Goal: Task Accomplishment & Management: Use online tool/utility

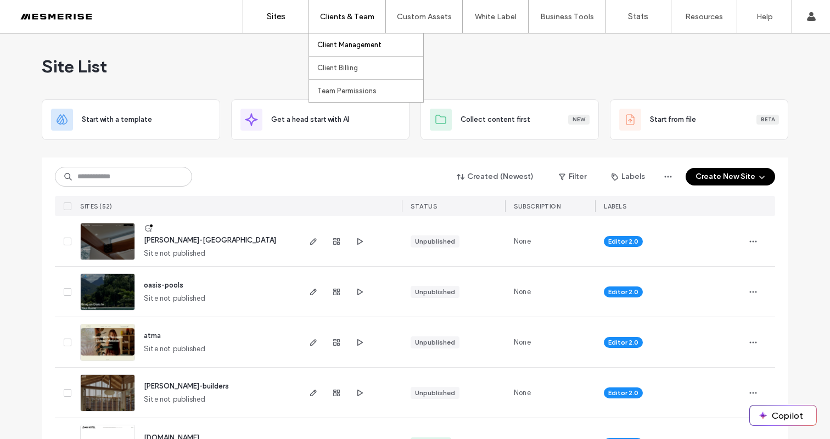
click at [361, 48] on label "Client Management" at bounding box center [349, 45] width 64 height 8
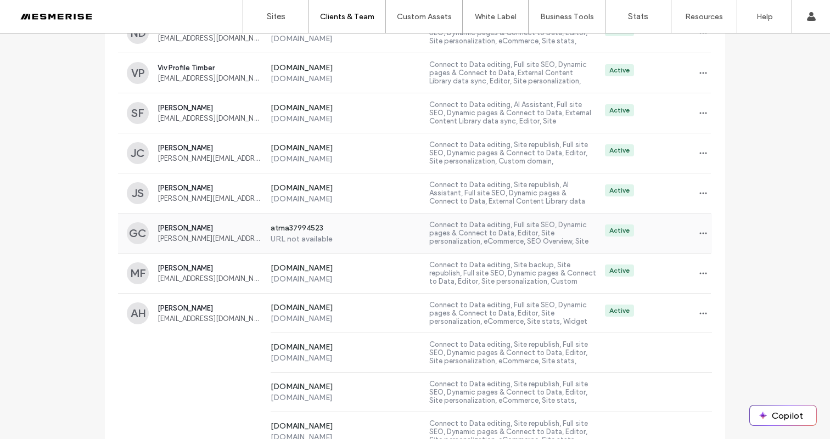
scroll to position [336, 0]
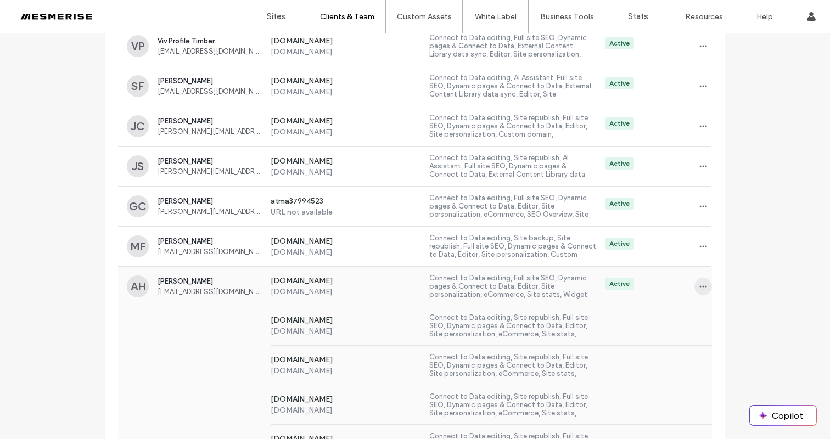
click at [699, 290] on icon "button" at bounding box center [703, 286] width 9 height 9
click at [732, 316] on span "Sites & Permissions" at bounding box center [744, 315] width 62 height 11
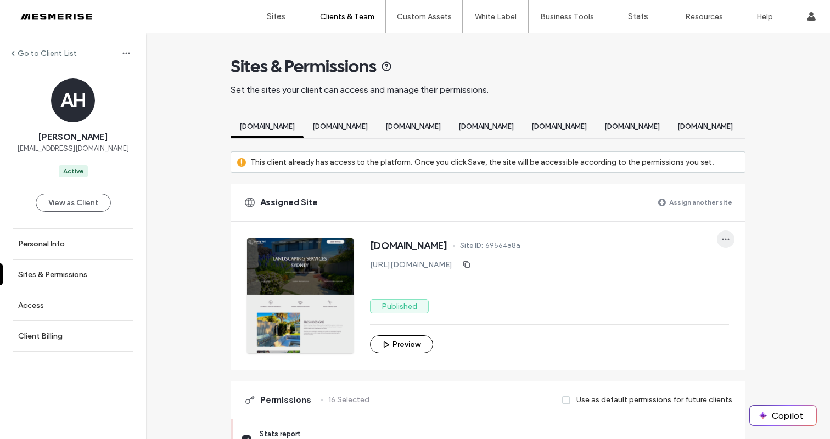
click at [723, 244] on icon "button" at bounding box center [726, 239] width 9 height 9
click at [744, 278] on span "Unassign site" at bounding box center [757, 277] width 43 height 11
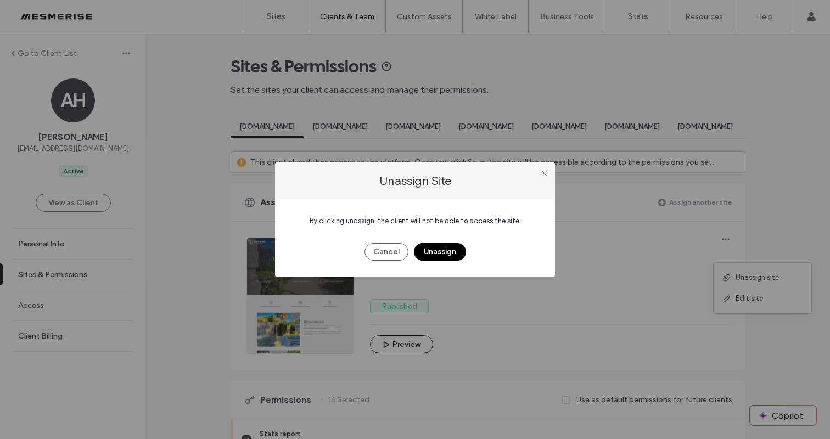
click at [443, 247] on button "Unassign" at bounding box center [440, 252] width 52 height 18
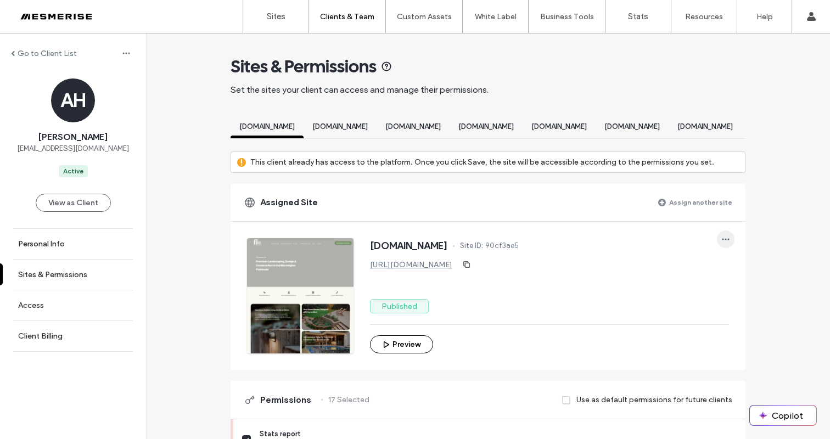
click at [722, 244] on icon "button" at bounding box center [726, 239] width 9 height 9
click at [751, 282] on span "Unassign site" at bounding box center [757, 277] width 43 height 11
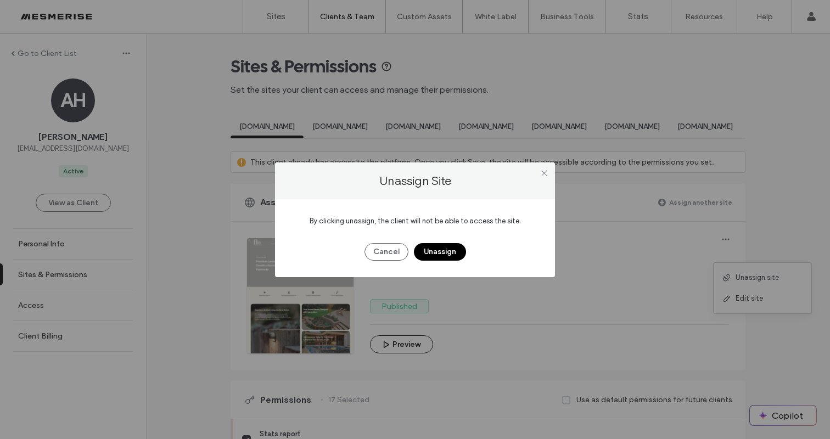
click at [453, 252] on button "Unassign" at bounding box center [440, 252] width 52 height 18
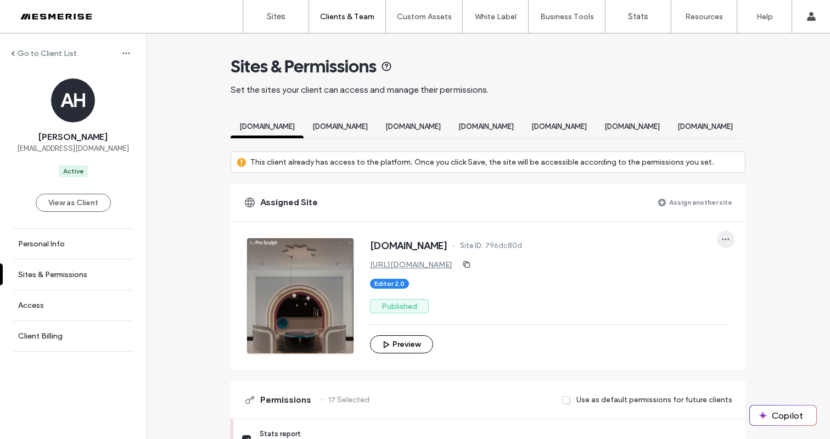
click at [724, 244] on icon "button" at bounding box center [726, 239] width 9 height 9
click at [756, 281] on span "Unassign site" at bounding box center [757, 277] width 43 height 11
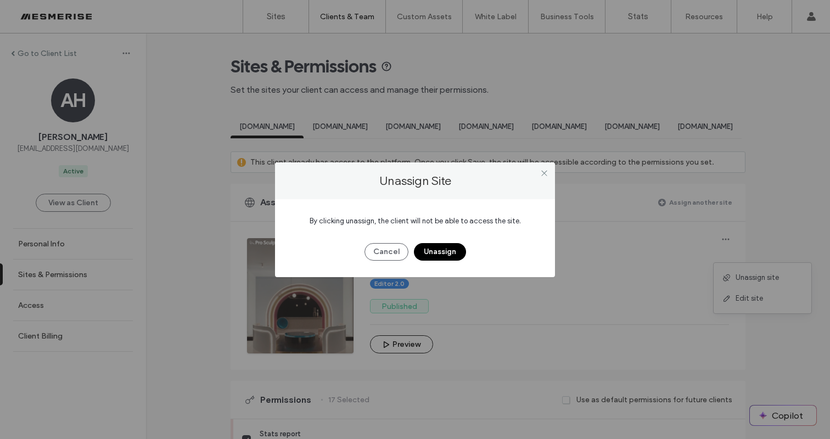
click at [448, 254] on button "Unassign" at bounding box center [440, 252] width 52 height 18
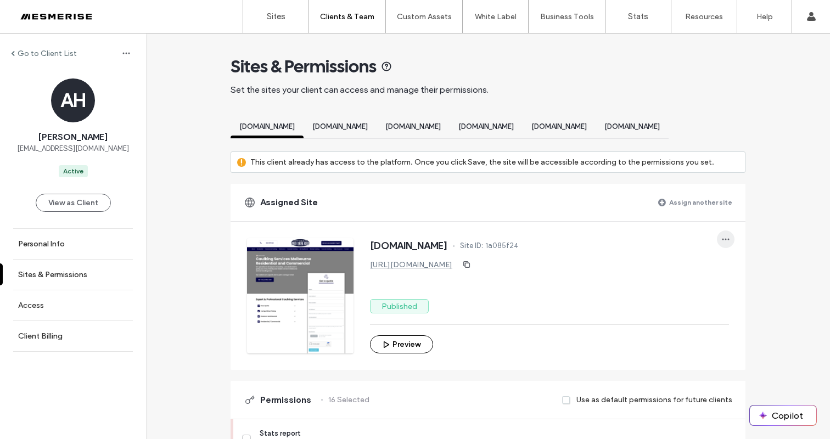
click at [723, 244] on icon "button" at bounding box center [726, 239] width 9 height 9
click at [740, 283] on span "Unassign site" at bounding box center [757, 277] width 43 height 11
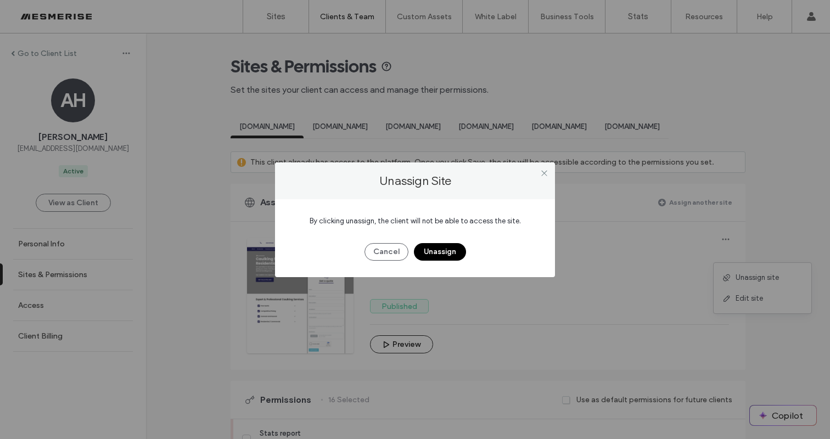
click at [443, 255] on button "Unassign" at bounding box center [440, 252] width 52 height 18
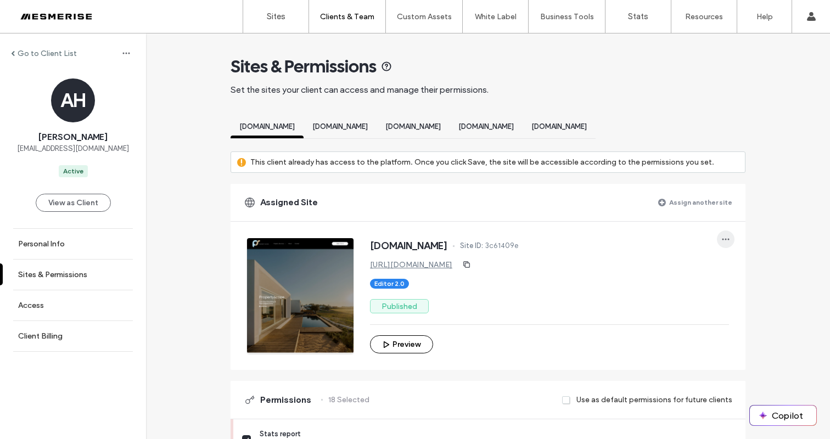
click at [722, 244] on icon "button" at bounding box center [726, 239] width 9 height 9
click at [755, 274] on span "Unassign site" at bounding box center [757, 277] width 43 height 11
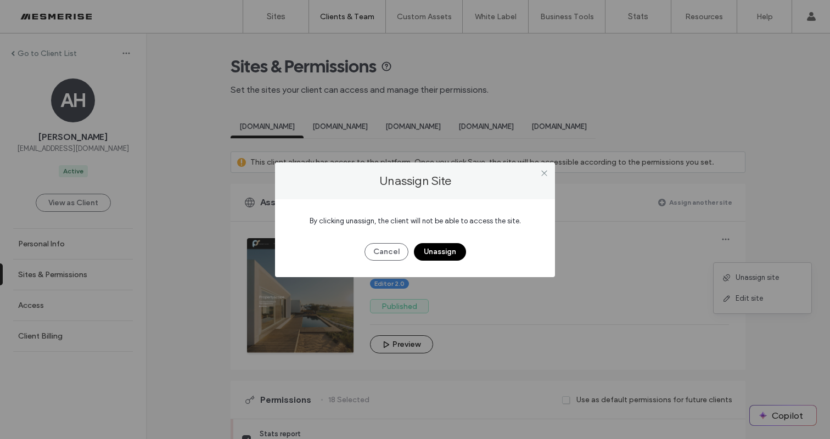
click at [439, 251] on button "Unassign" at bounding box center [440, 252] width 52 height 18
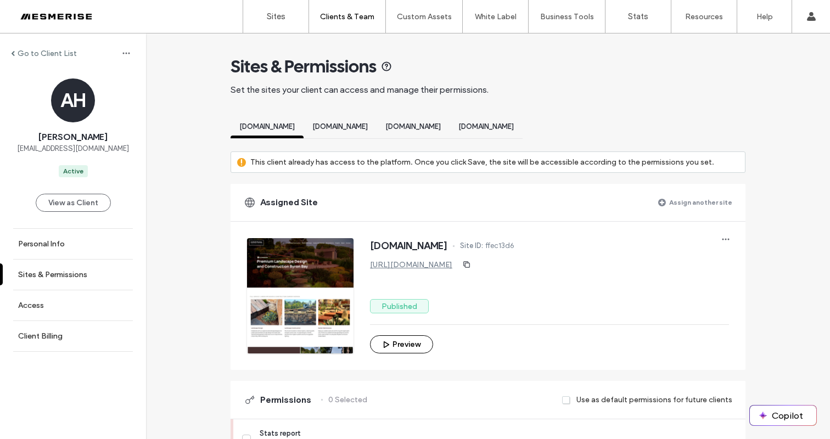
click at [740, 253] on div "[DOMAIN_NAME] Site ID: ffec13d6 [URL][DOMAIN_NAME] Published Preview" at bounding box center [496, 288] width 499 height 132
click at [729, 248] on span "button" at bounding box center [726, 240] width 18 height 18
click at [764, 280] on span "Unassign site" at bounding box center [757, 277] width 43 height 11
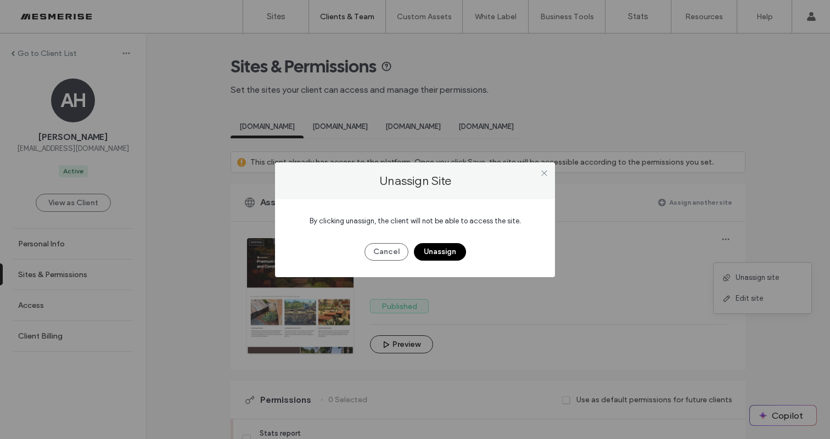
click at [438, 245] on button "Unassign" at bounding box center [440, 252] width 52 height 18
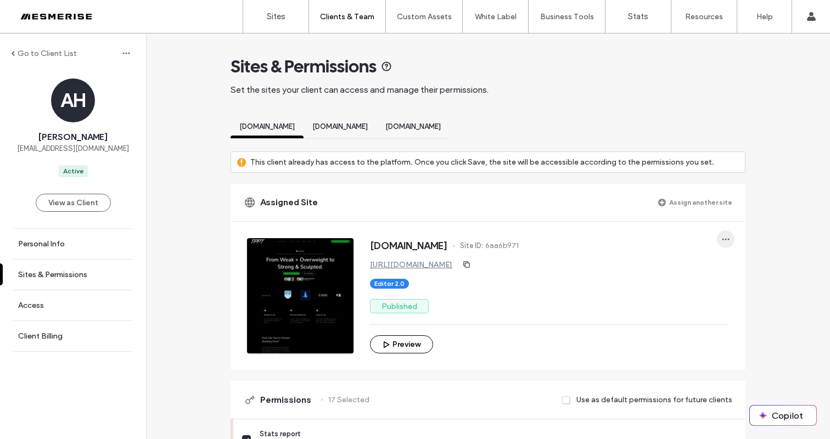
click at [722, 237] on icon "button" at bounding box center [726, 239] width 9 height 9
click at [741, 263] on span "Unassign site" at bounding box center [757, 268] width 43 height 11
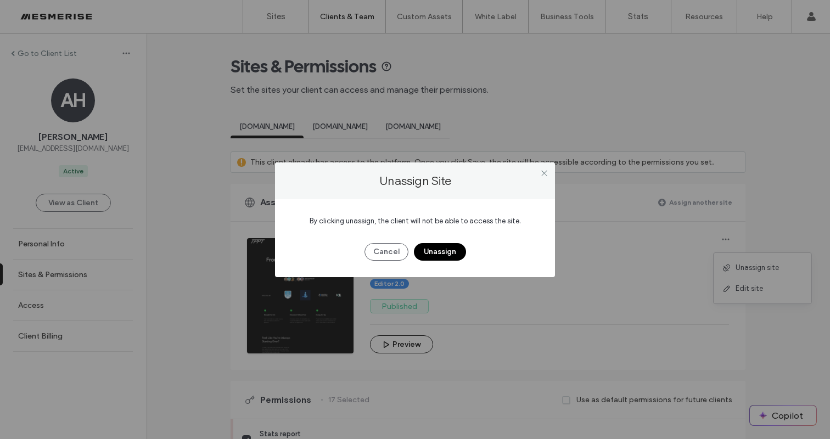
click at [444, 250] on button "Unassign" at bounding box center [440, 252] width 52 height 18
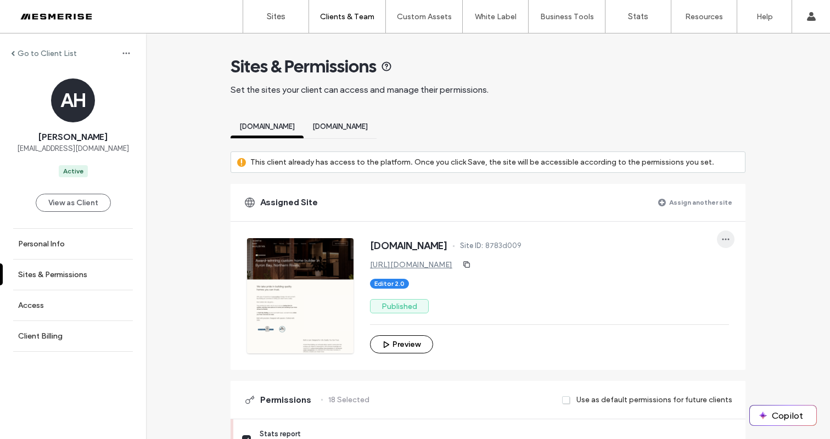
click at [730, 239] on span "button" at bounding box center [726, 240] width 18 height 18
click at [732, 272] on span at bounding box center [729, 268] width 13 height 12
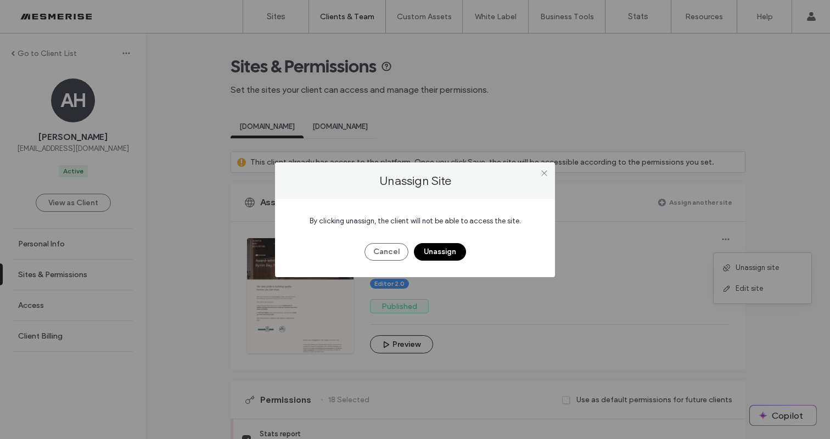
click at [437, 255] on button "Unassign" at bounding box center [440, 252] width 52 height 18
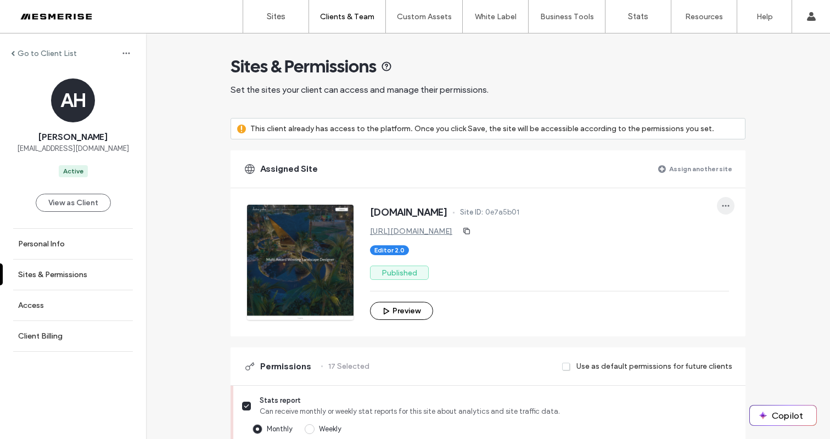
click at [723, 203] on icon "button" at bounding box center [726, 206] width 9 height 9
click at [731, 234] on icon at bounding box center [727, 234] width 9 height 9
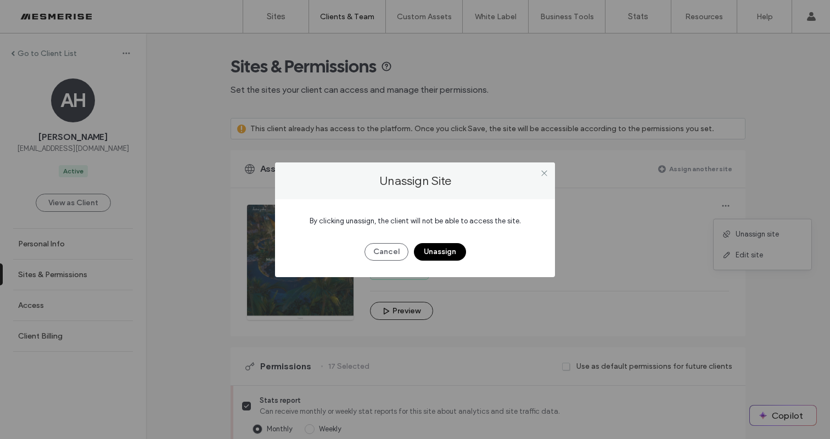
click at [437, 249] on button "Unassign" at bounding box center [440, 252] width 52 height 18
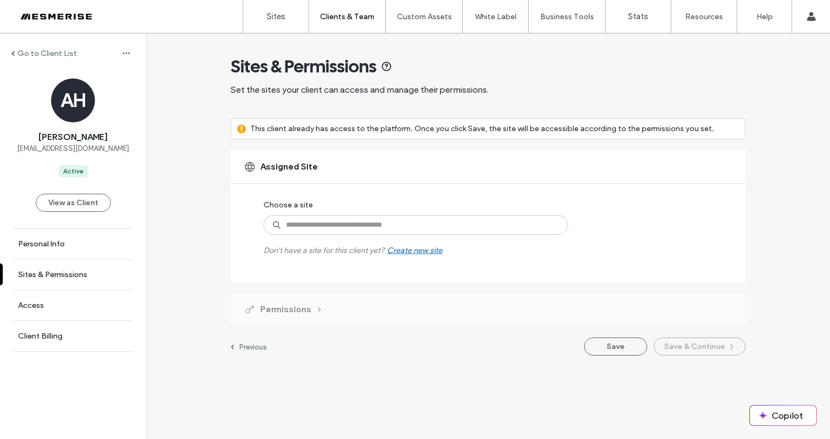
click at [448, 131] on label "This client already has access to the platform. Once you click Save, the site w…" at bounding box center [482, 129] width 464 height 20
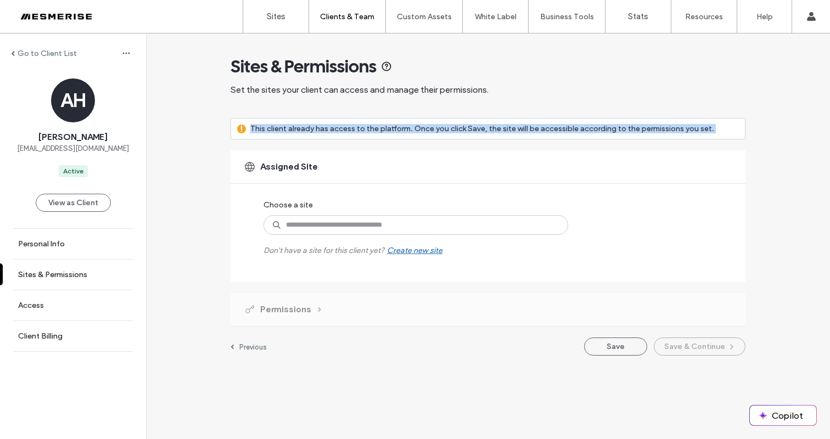
click at [448, 131] on label "This client already has access to the platform. Once you click Save, the site w…" at bounding box center [482, 129] width 464 height 20
click at [490, 131] on label "This client already has access to the platform. Once you click Save, the site w…" at bounding box center [482, 129] width 464 height 20
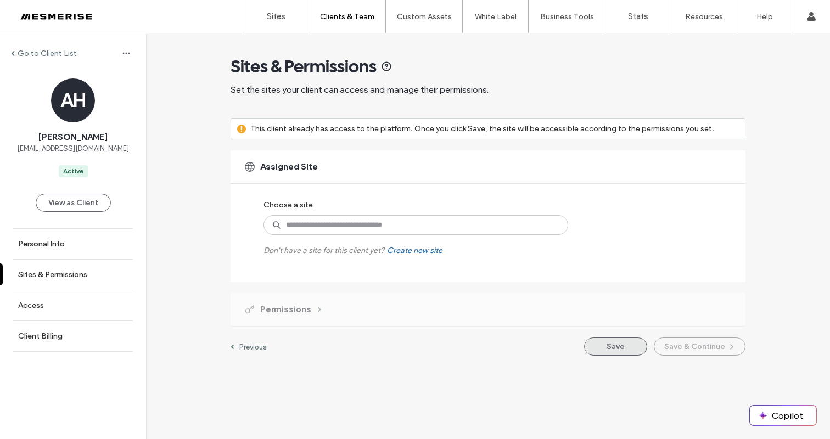
click at [603, 345] on button "Save" at bounding box center [615, 347] width 63 height 18
click at [605, 345] on button "Save" at bounding box center [615, 347] width 63 height 18
click at [609, 348] on button "Save" at bounding box center [615, 347] width 63 height 18
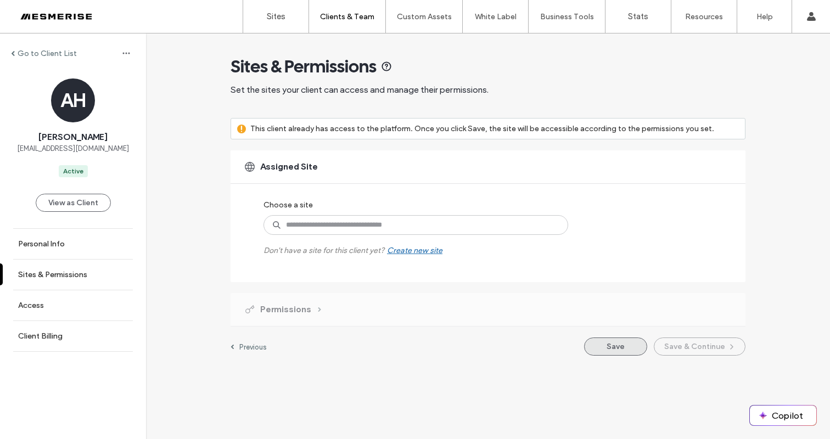
click at [609, 348] on button "Save" at bounding box center [615, 347] width 63 height 18
click at [609, 347] on button "Save" at bounding box center [615, 347] width 63 height 18
click at [285, 19] on link "Sites" at bounding box center [275, 16] width 65 height 33
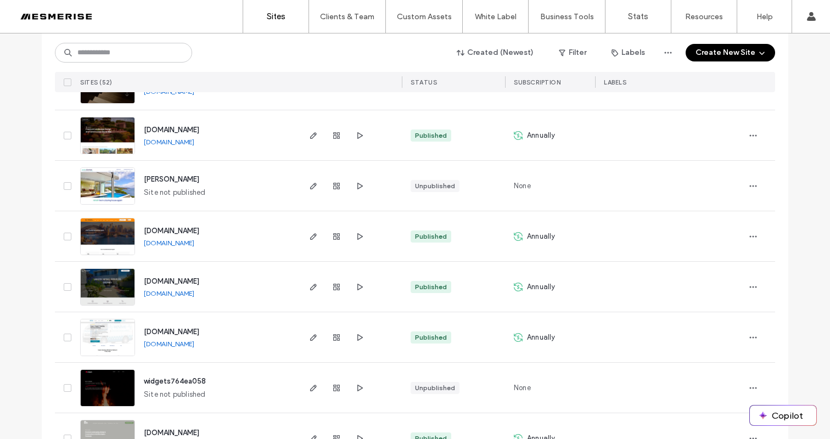
scroll to position [1133, 0]
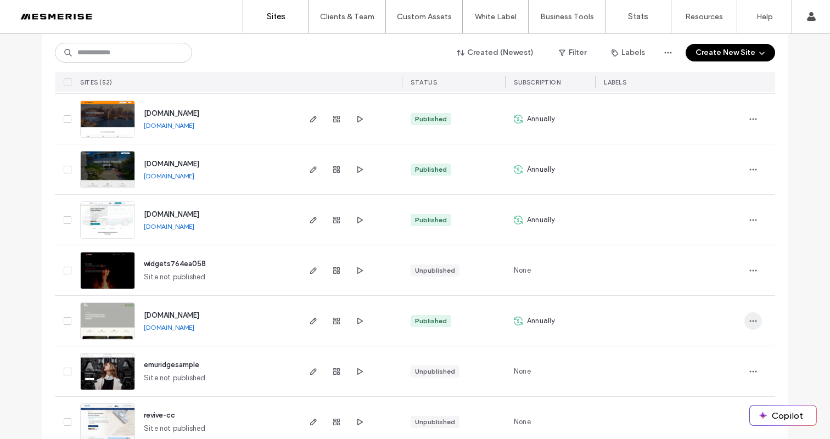
click at [749, 325] on icon "button" at bounding box center [753, 321] width 9 height 9
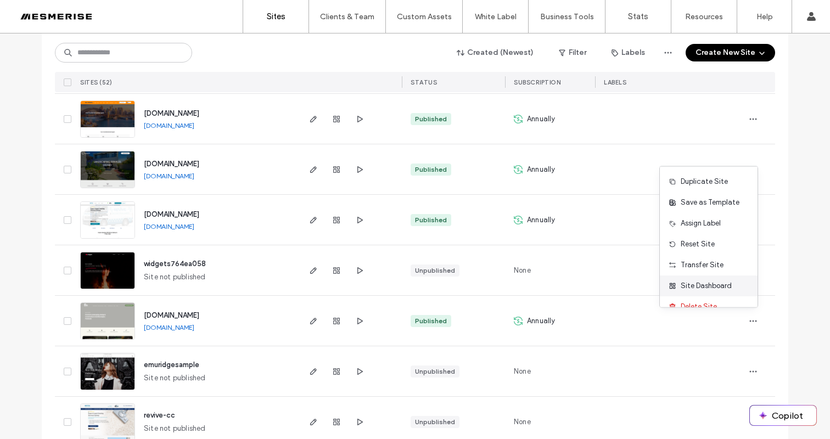
click at [717, 291] on span "Site Dashboard" at bounding box center [706, 286] width 51 height 11
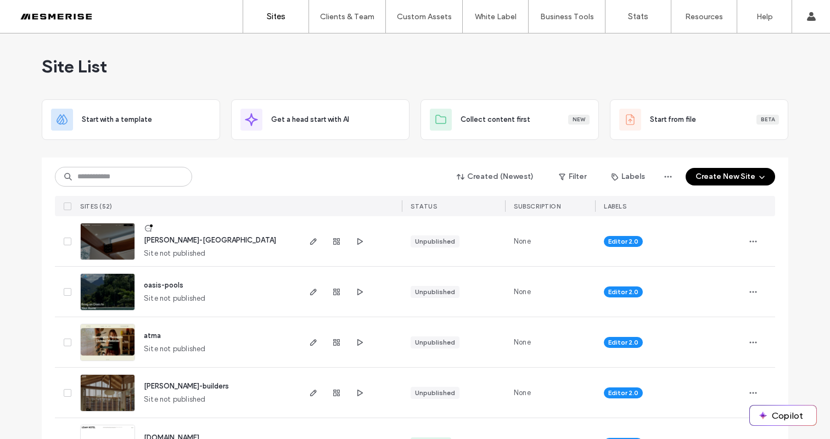
scroll to position [1113, 0]
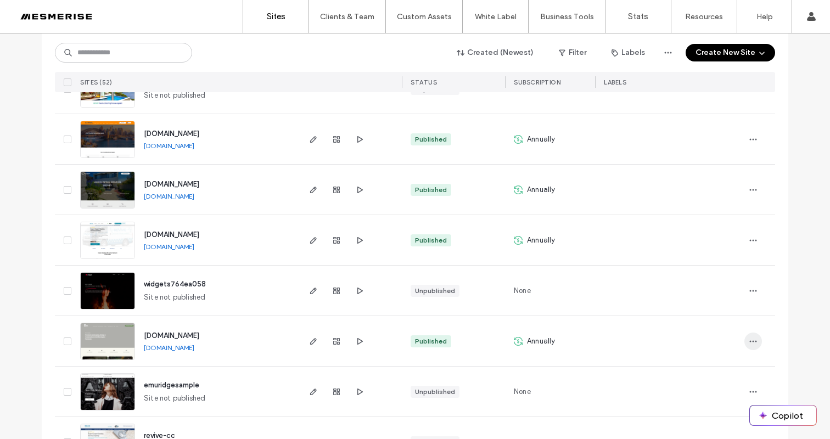
click at [749, 342] on icon "button" at bounding box center [753, 341] width 9 height 9
click at [284, 336] on div "www.flolandscapes.com.au www.flolandscapes.com.au" at bounding box center [216, 341] width 163 height 50
click at [313, 342] on icon "button" at bounding box center [313, 341] width 9 height 9
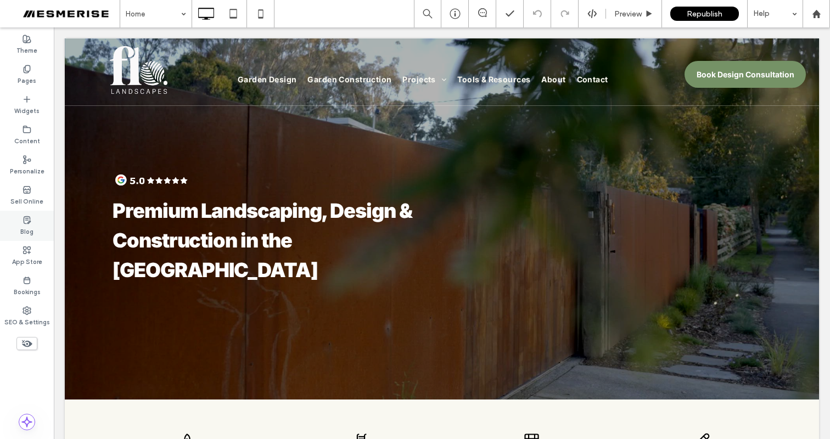
click at [29, 221] on use at bounding box center [27, 219] width 7 height 7
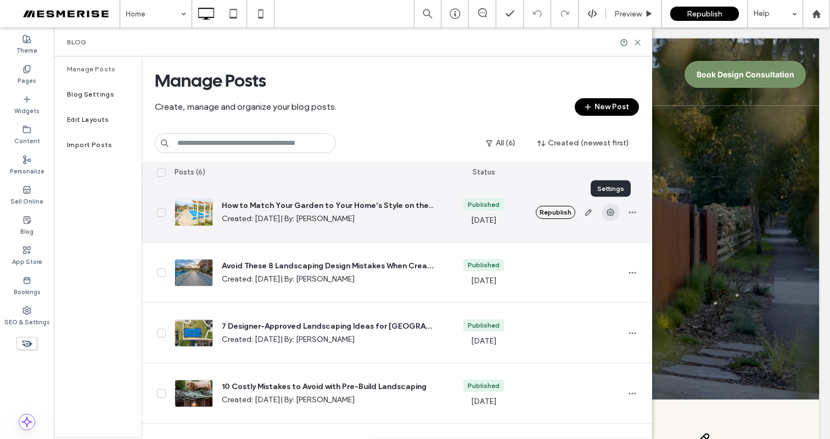
click at [610, 213] on use "button" at bounding box center [611, 213] width 8 height 8
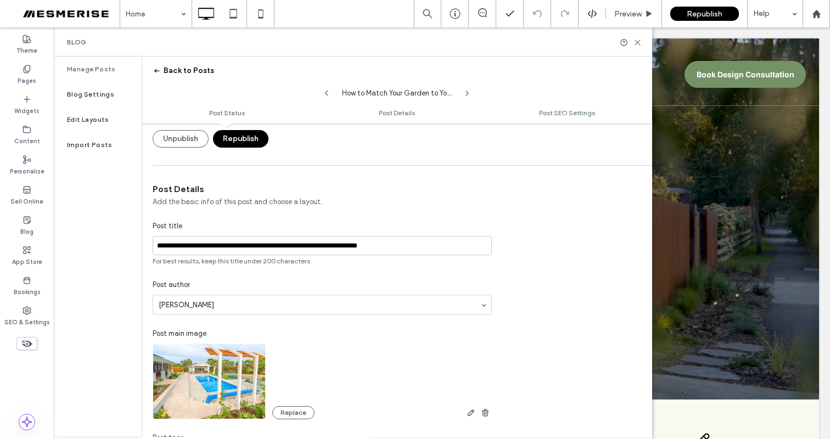
scroll to position [215, 0]
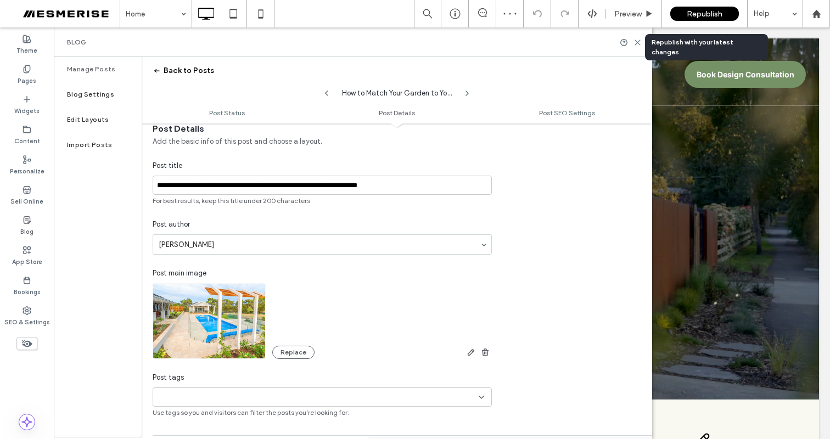
click at [700, 14] on span "Republish" at bounding box center [705, 13] width 36 height 9
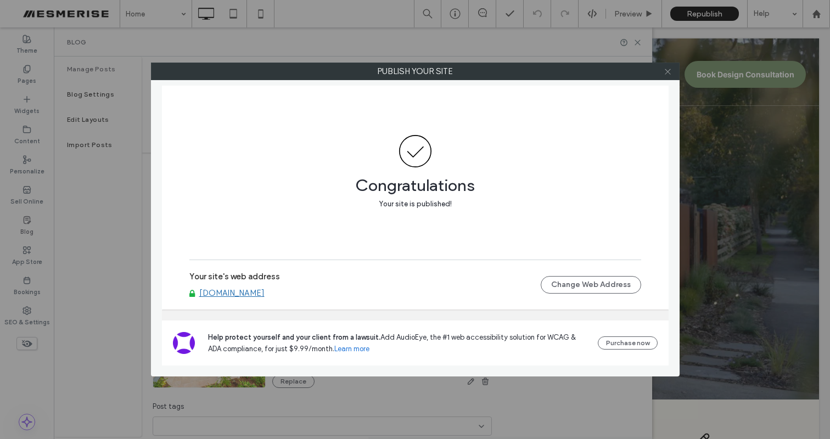
click at [667, 76] on span at bounding box center [668, 71] width 8 height 16
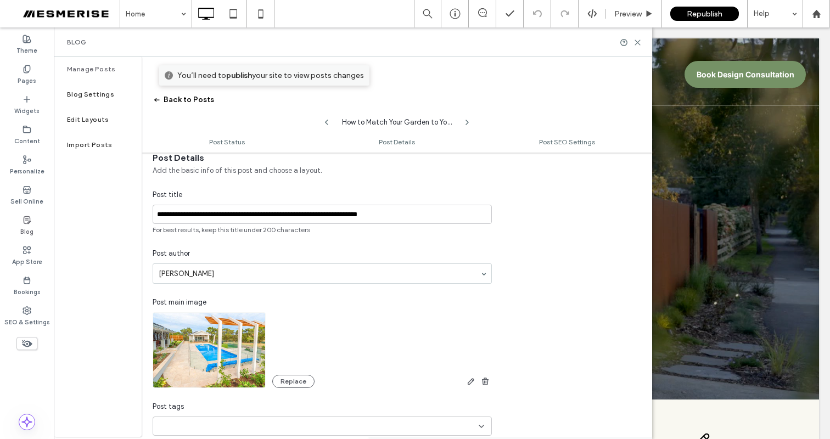
scroll to position [0, 0]
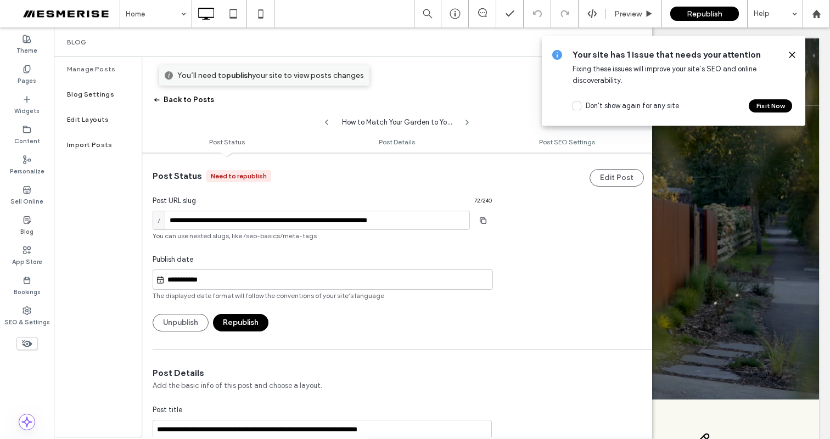
click at [258, 323] on button "Republish" at bounding box center [240, 323] width 55 height 18
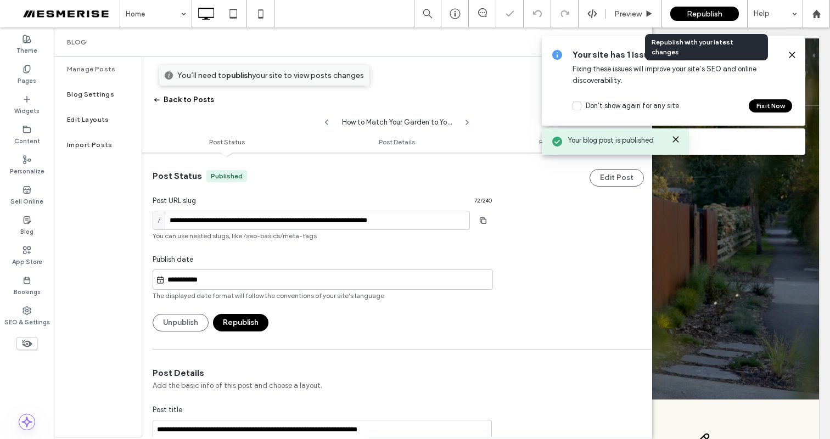
click at [710, 11] on span "Republish" at bounding box center [705, 13] width 36 height 9
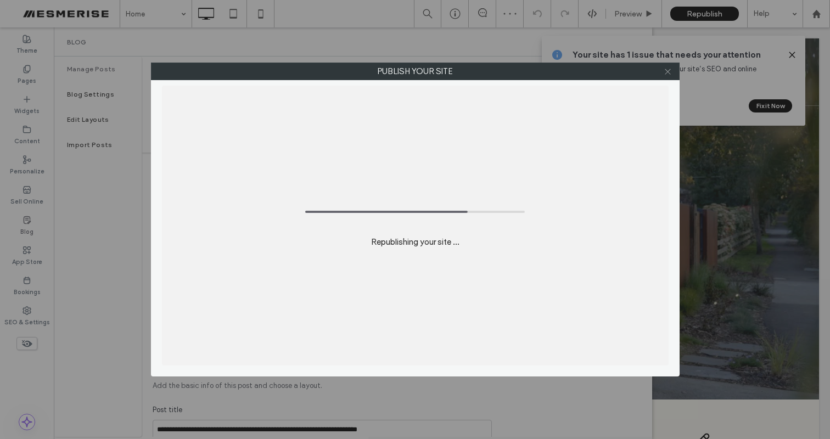
click at [671, 69] on icon at bounding box center [668, 72] width 8 height 8
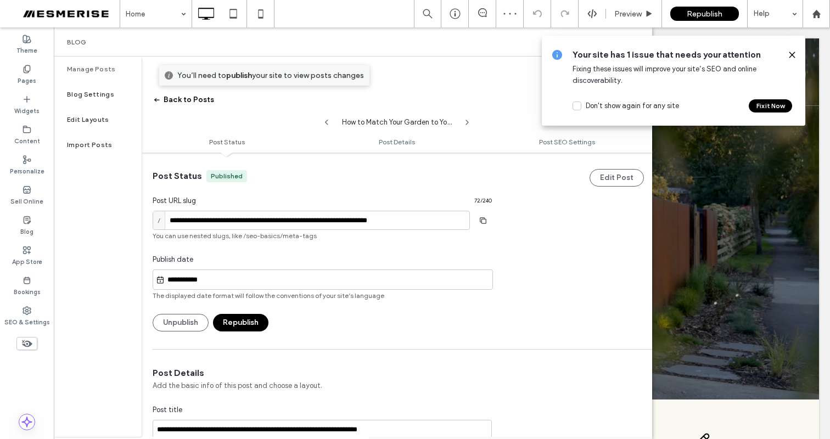
drag, startPoint x: 790, startPoint y: 53, endPoint x: 640, endPoint y: 39, distance: 150.6
click at [790, 53] on icon at bounding box center [792, 55] width 9 height 9
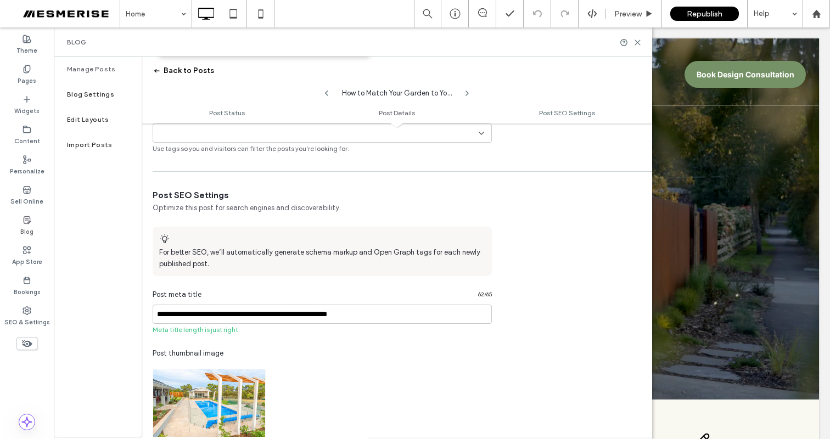
scroll to position [238, 0]
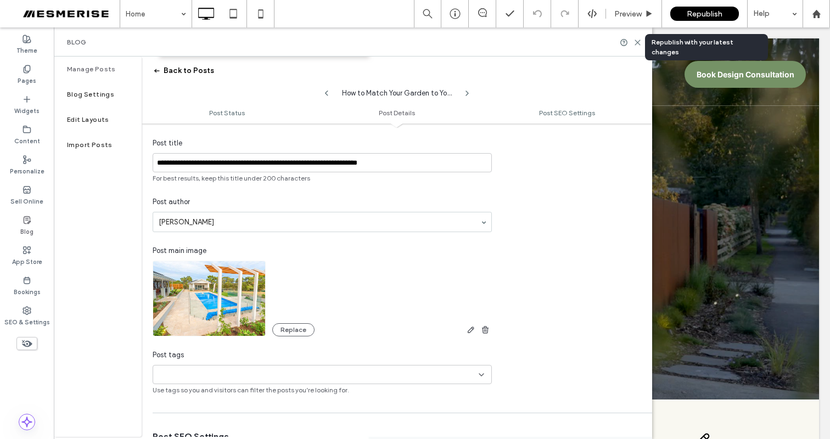
click at [687, 16] on span "Republish" at bounding box center [705, 13] width 36 height 9
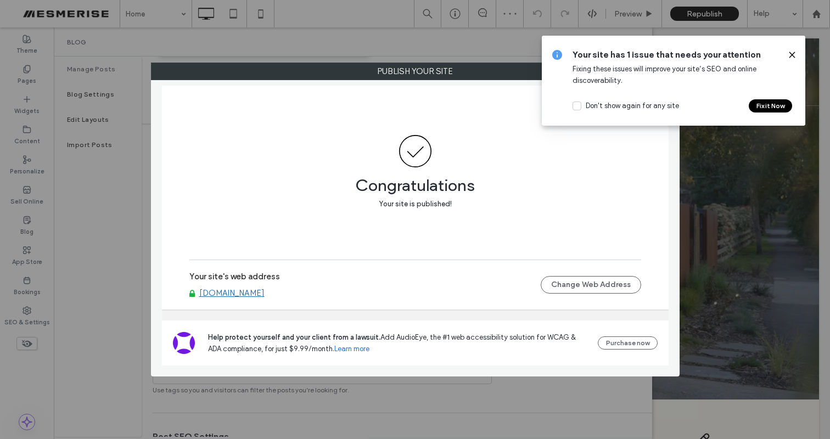
click at [793, 55] on use at bounding box center [792, 54] width 5 height 5
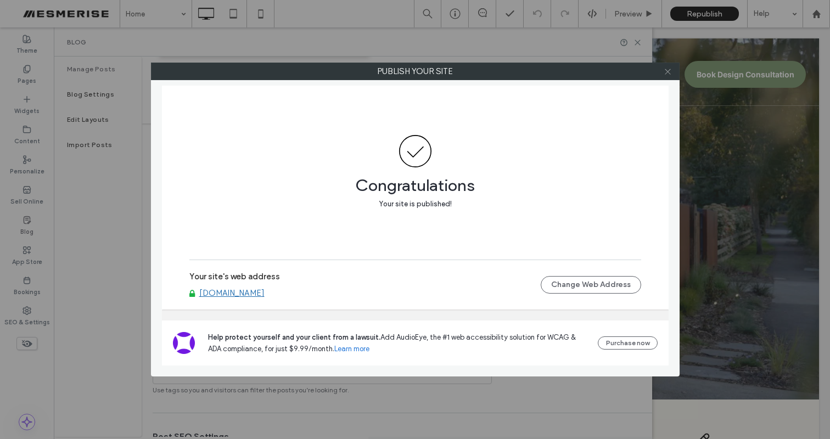
click at [664, 71] on icon at bounding box center [668, 72] width 8 height 8
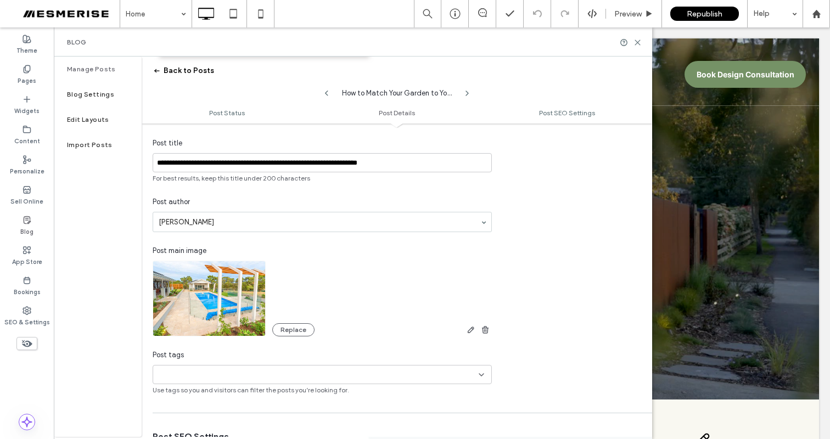
click at [323, 93] on icon at bounding box center [326, 93] width 9 height 9
type input "**********"
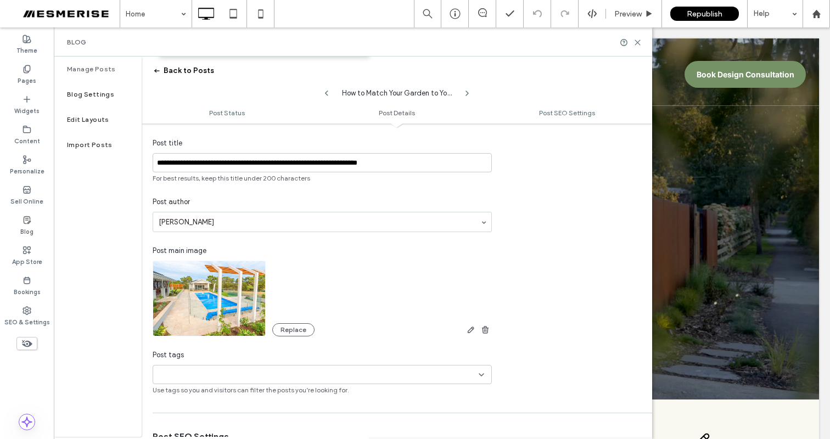
type textarea "**********"
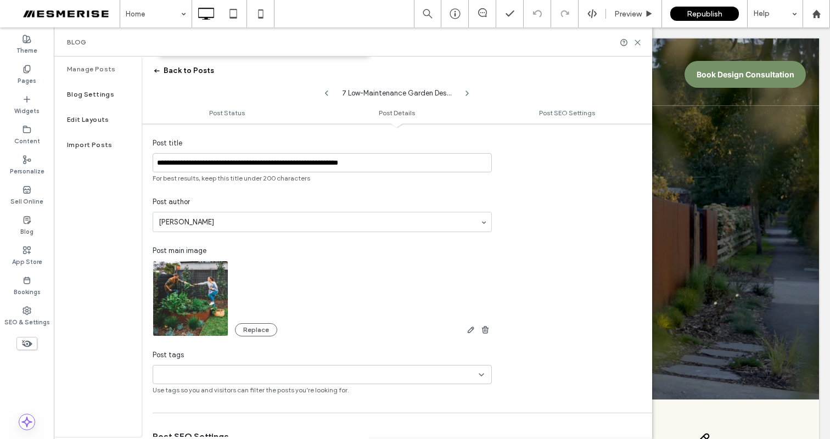
click at [323, 93] on icon at bounding box center [326, 93] width 9 height 9
type input "**********"
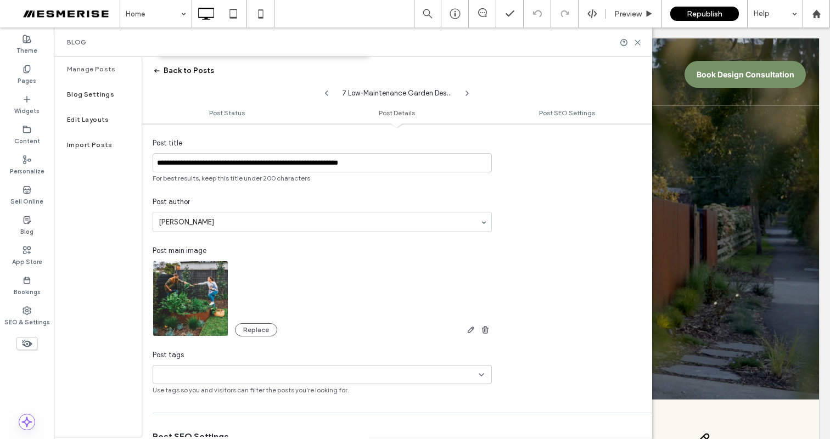
type textarea "**********"
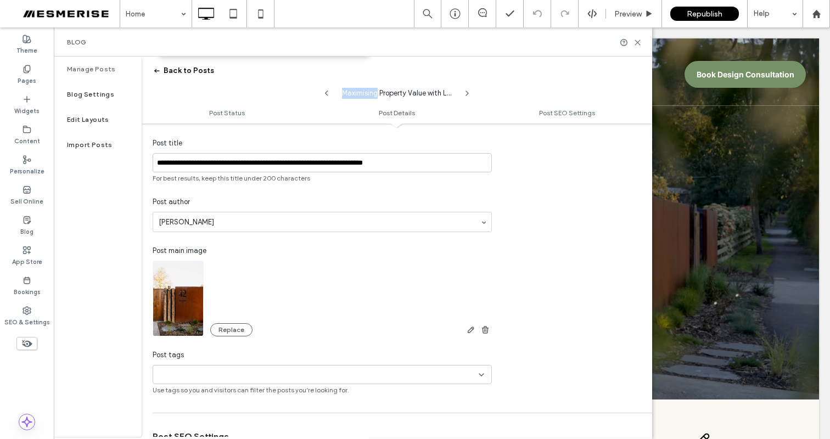
click at [323, 93] on icon at bounding box center [326, 93] width 9 height 9
type input "**********"
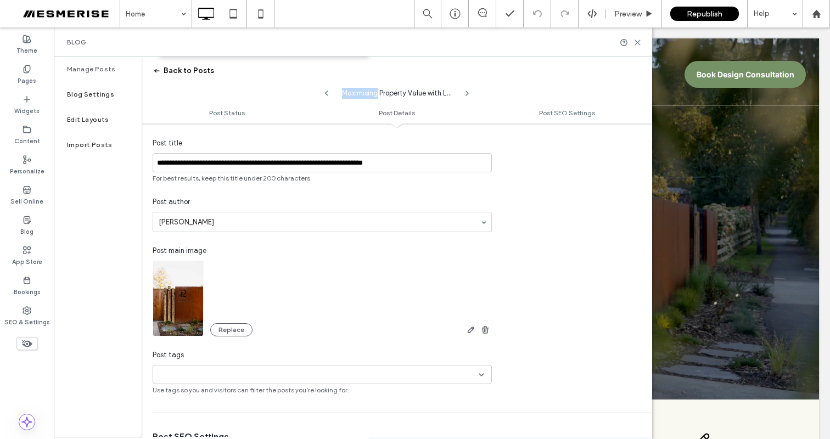
type textarea "**********"
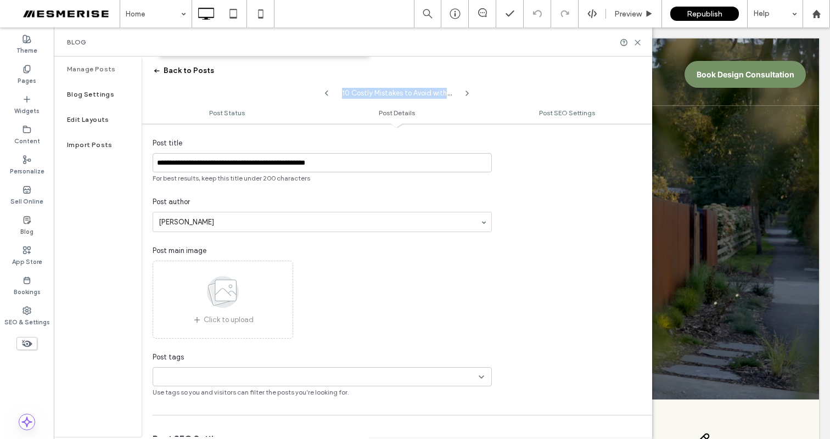
click at [323, 93] on icon at bounding box center [326, 93] width 9 height 9
type input "**********"
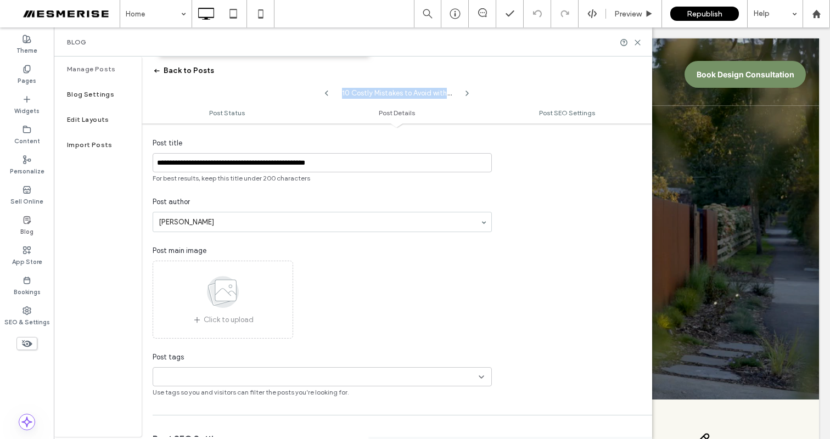
type textarea "**********"
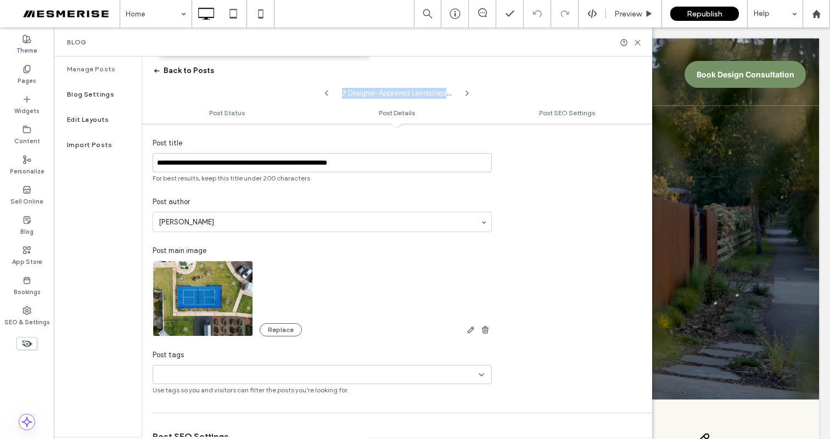
click at [323, 93] on icon at bounding box center [326, 93] width 9 height 9
type input "**********"
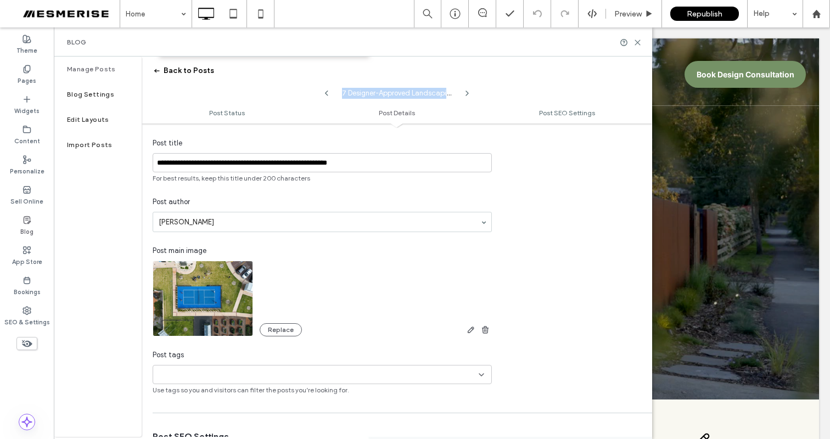
type textarea "**********"
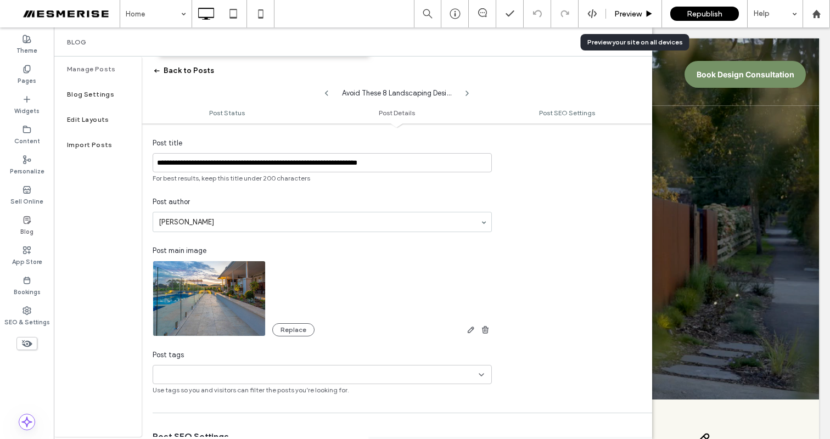
click at [627, 17] on span "Preview" at bounding box center [628, 13] width 27 height 9
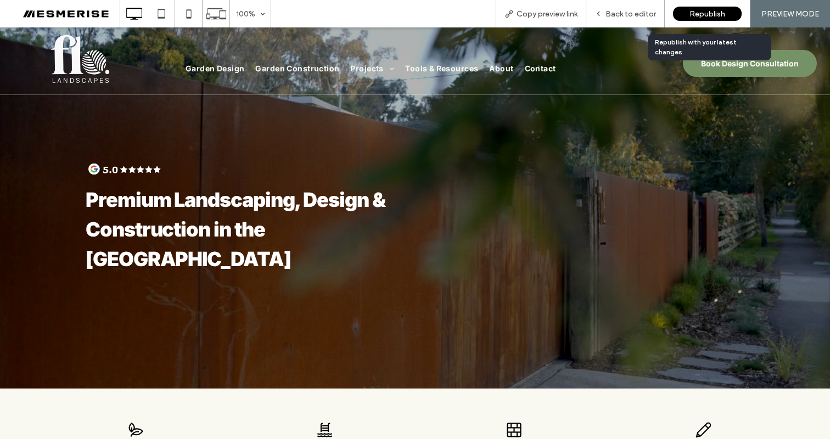
click at [698, 12] on span "Republish" at bounding box center [708, 13] width 36 height 9
